Goal: Complete application form

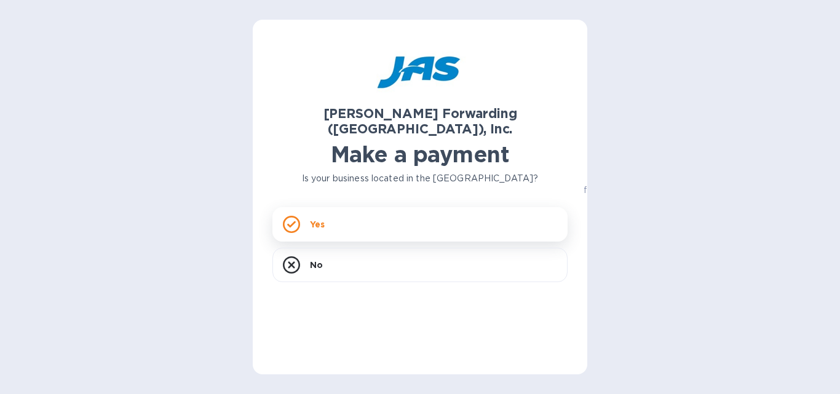
click at [309, 211] on div "Yes" at bounding box center [419, 224] width 295 height 34
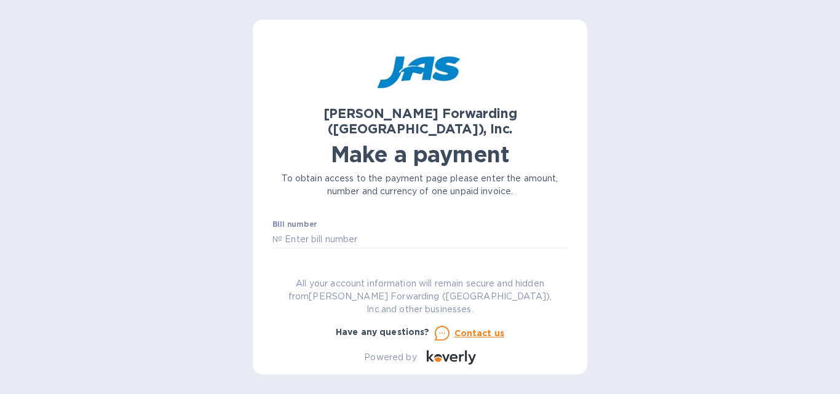
click at [290, 266] on input "text" at bounding box center [360, 275] width 165 height 18
click at [312, 230] on input "text" at bounding box center [424, 239] width 285 height 18
click at [293, 230] on input "text" at bounding box center [424, 239] width 285 height 18
type input "8"
type input "S508972008"
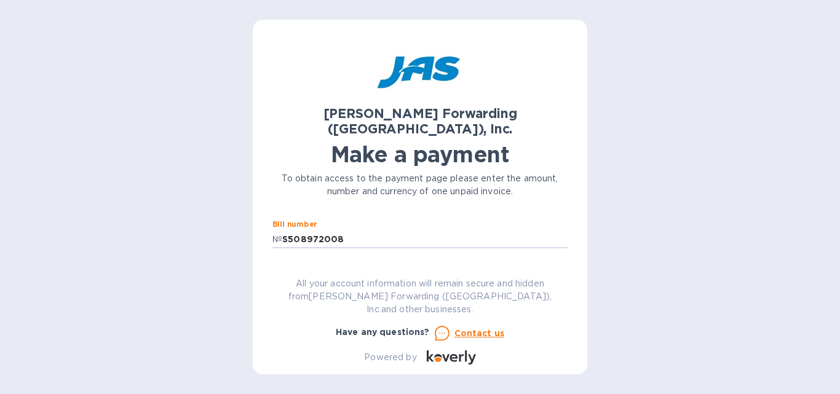
click at [304, 266] on input "text" at bounding box center [360, 275] width 165 height 18
type input "8,305.73"
click at [325, 240] on input "text" at bounding box center [419, 249] width 295 height 18
type input "Black Tip, LLC dba Cabletek Wiring Products"
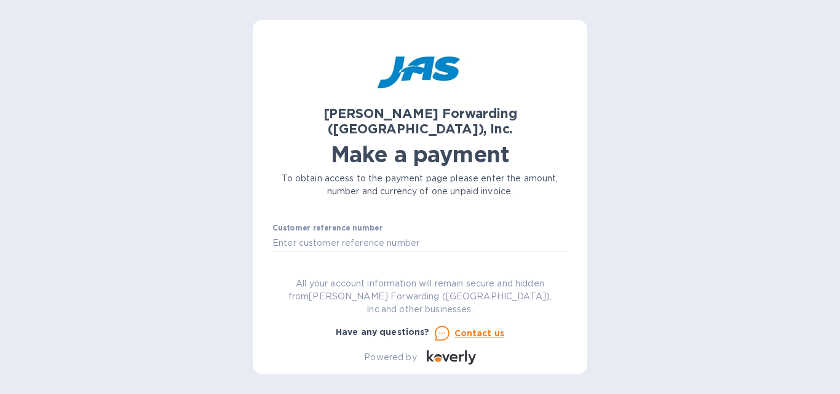
scroll to position [123, 0]
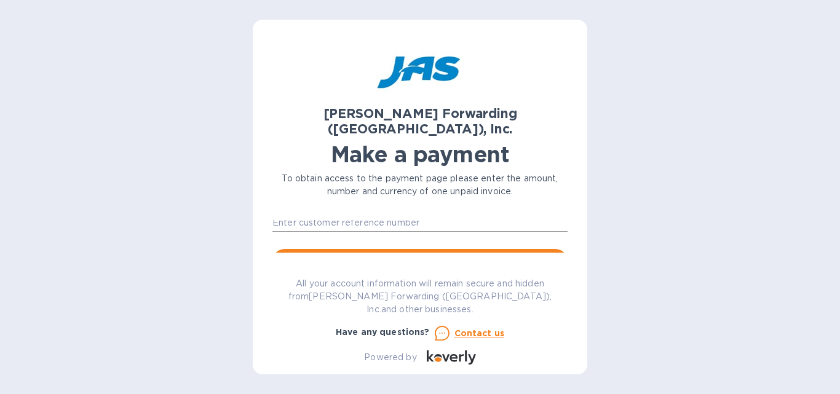
click at [301, 213] on input "text" at bounding box center [419, 222] width 295 height 18
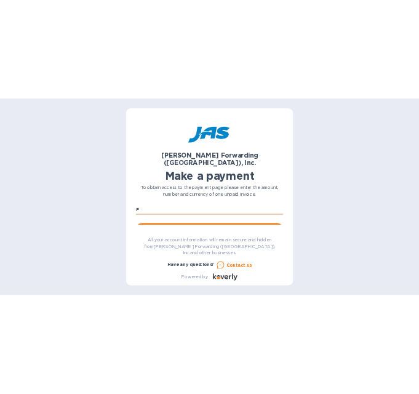
scroll to position [120, 0]
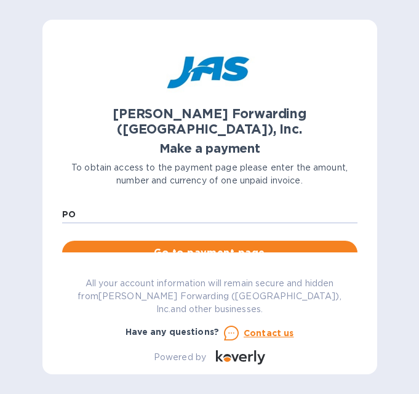
type input "PO"
